Goal: Participate in discussion: Engage in conversation with other users on a specific topic

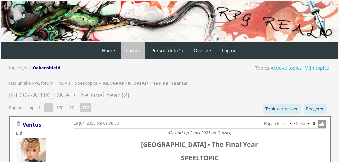
scroll to position [1225, 0]
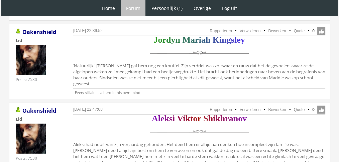
scroll to position [1994, 0]
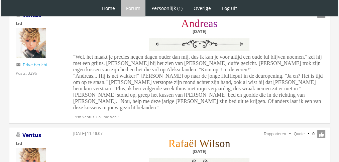
scroll to position [378, 0]
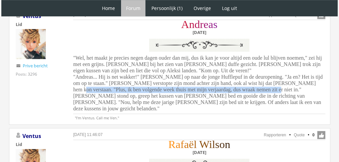
drag, startPoint x: 280, startPoint y: 83, endPoint x: 228, endPoint y: 91, distance: 53.0
click at [228, 91] on span ""Wel, het maakt je precies negen dagen ouder dan mij, dus ik kan je voor altijd…" at bounding box center [197, 83] width 249 height 56
copy span ""Plus, ik ben volgende week thuis met mijn verjaardag, dus wraak nemen zit er n…"
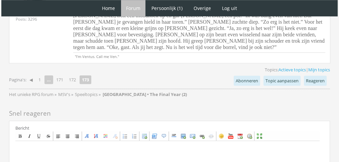
scroll to position [573, 0]
